Goal: Task Accomplishment & Management: Use online tool/utility

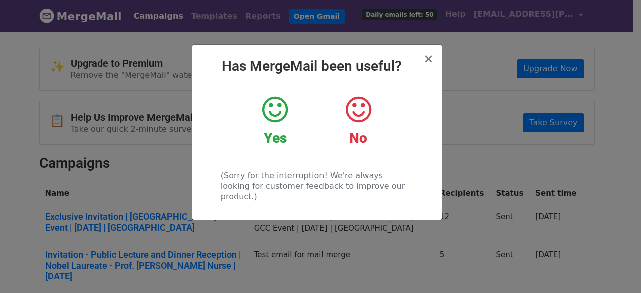
click at [283, 106] on icon at bounding box center [275, 110] width 26 height 30
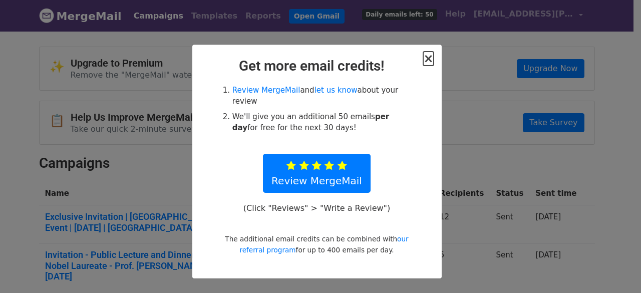
click at [430, 61] on span "×" at bounding box center [428, 59] width 10 height 14
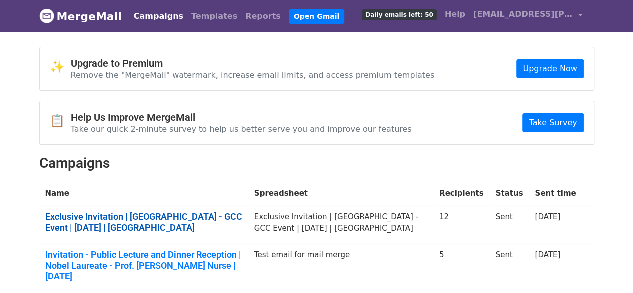
click at [168, 216] on link "Exclusive Invitation | Ashoka University - GCC Event | 28th May | Bengaluru" at bounding box center [143, 222] width 197 height 22
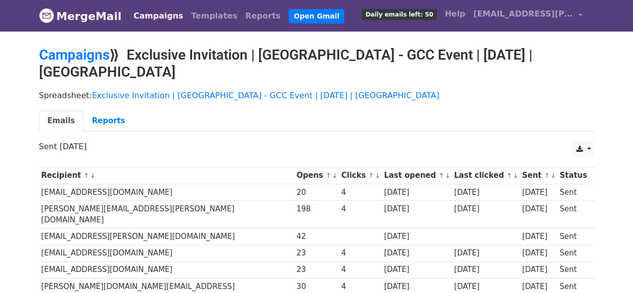
click at [152, 16] on link "Campaigns" at bounding box center [159, 16] width 58 height 20
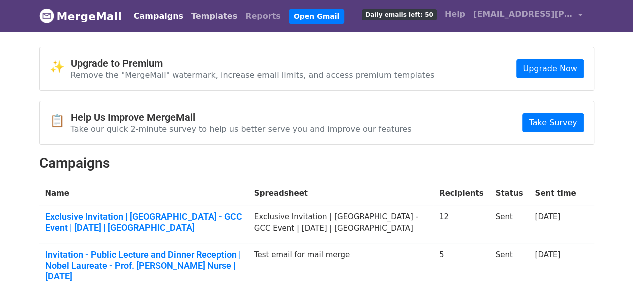
click at [198, 20] on link "Templates" at bounding box center [214, 16] width 54 height 20
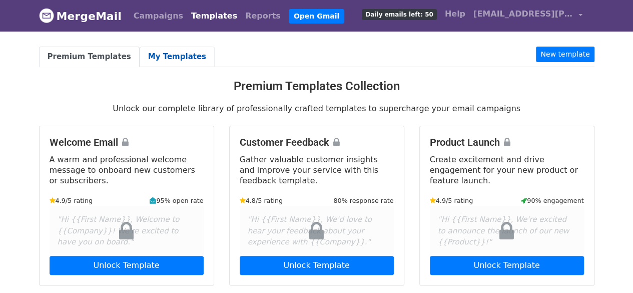
click at [173, 59] on link "My Templates" at bounding box center [177, 57] width 75 height 21
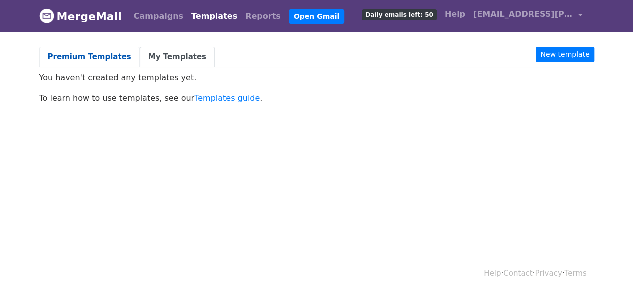
click at [101, 53] on link "Premium Templates" at bounding box center [89, 57] width 101 height 21
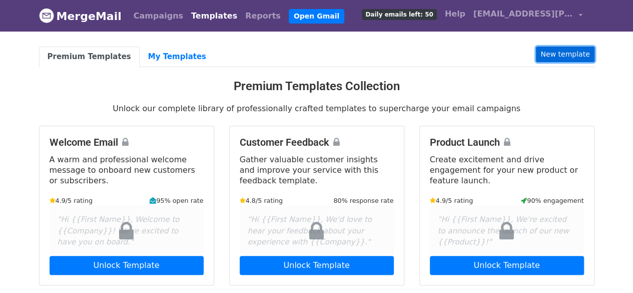
click at [558, 56] on link "New template" at bounding box center [565, 55] width 58 height 16
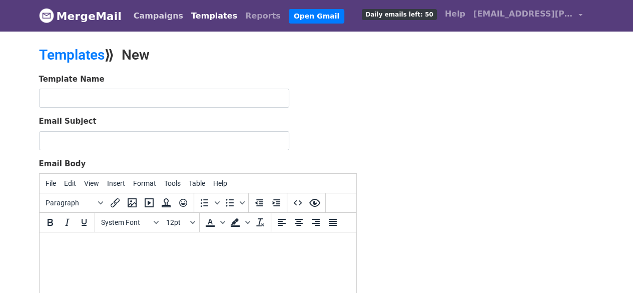
click at [141, 17] on link "Campaigns" at bounding box center [159, 16] width 58 height 20
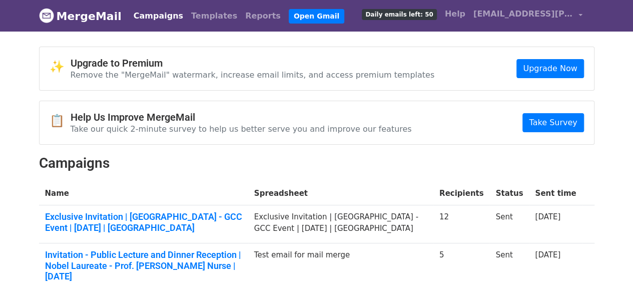
click at [607, 85] on body "MergeMail Campaigns Templates Reports Open Gmail Daily emails left: 50 Help pro…" at bounding box center [316, 170] width 633 height 340
click at [191, 12] on link "Templates" at bounding box center [214, 16] width 54 height 20
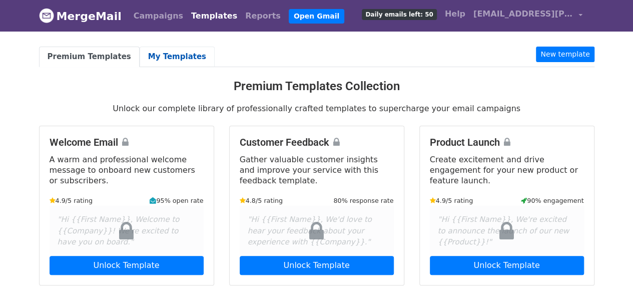
click at [157, 58] on link "My Templates" at bounding box center [177, 57] width 75 height 21
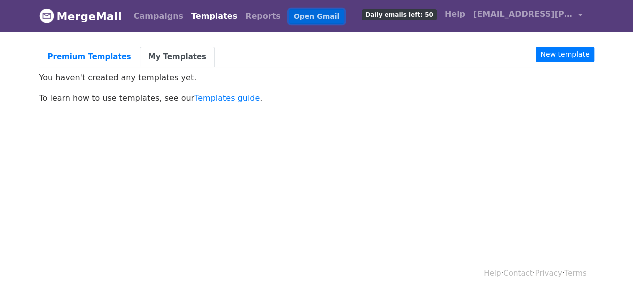
click at [289, 17] on link "Open Gmail" at bounding box center [317, 16] width 56 height 15
